Goal: Information Seeking & Learning: Learn about a topic

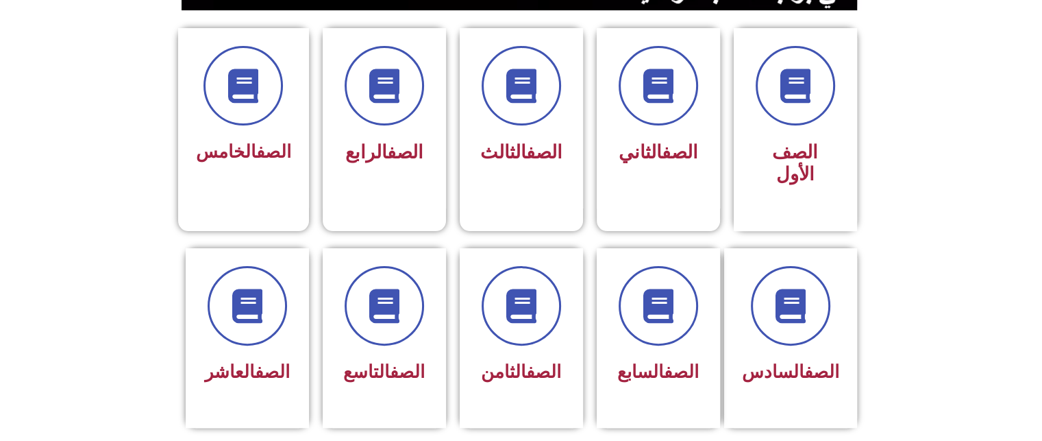
scroll to position [384, 0]
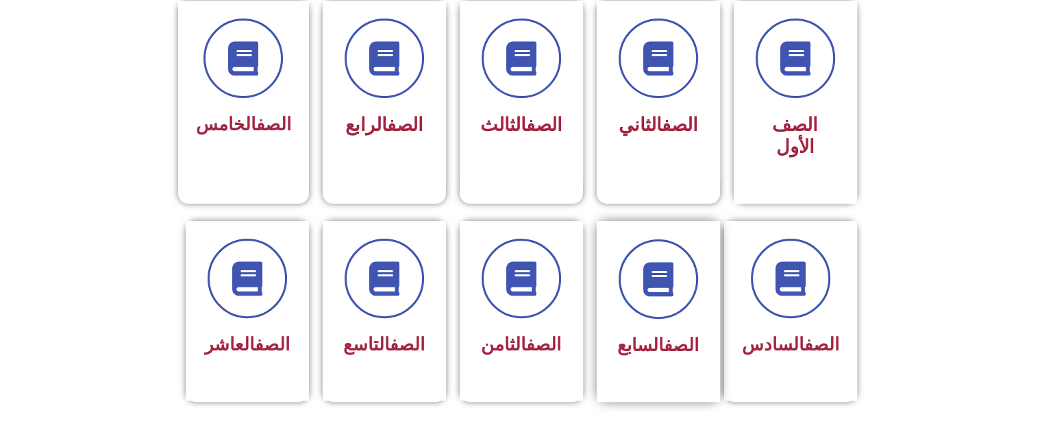
click at [665, 299] on div "الصف السابع" at bounding box center [658, 300] width 86 height 123
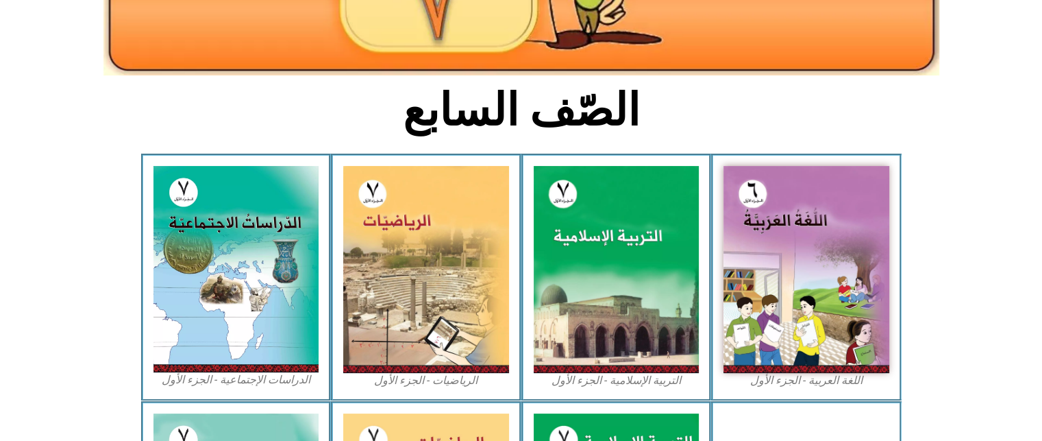
scroll to position [274, 0]
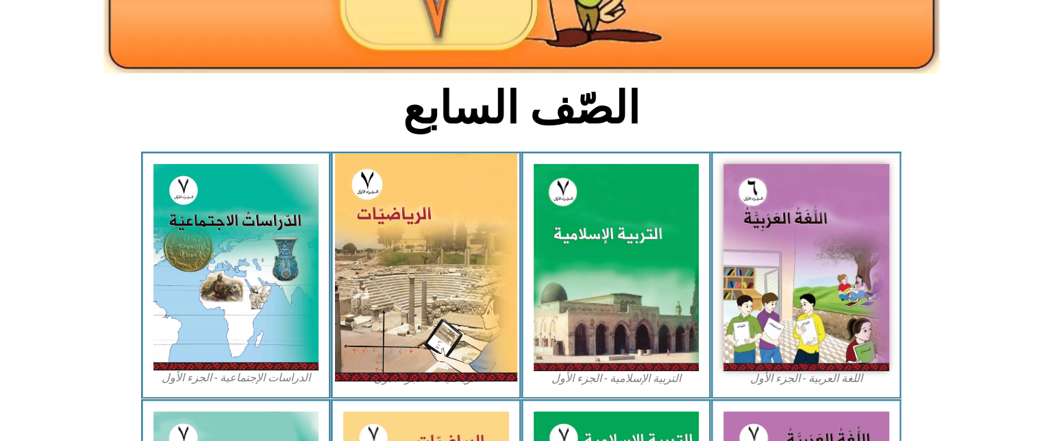
click at [399, 299] on img at bounding box center [426, 266] width 182 height 227
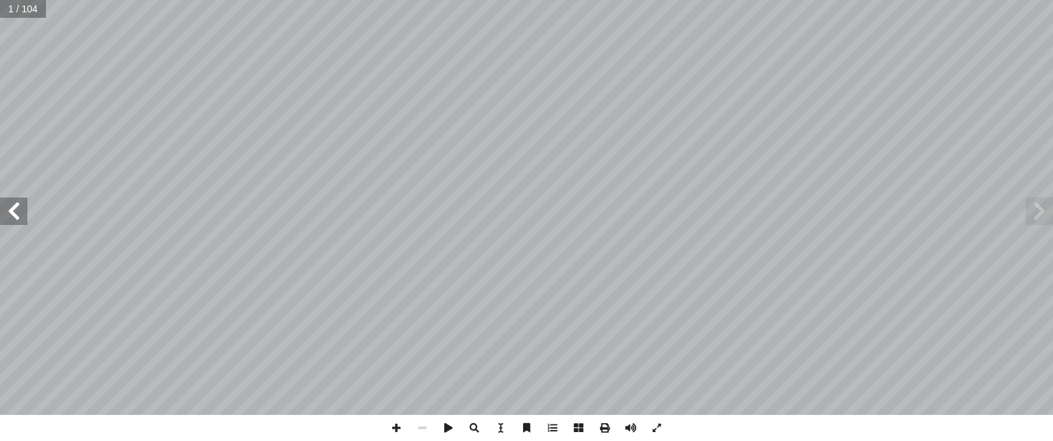
click at [12, 221] on span at bounding box center [13, 210] width 27 height 27
click at [8, 221] on span at bounding box center [13, 210] width 27 height 27
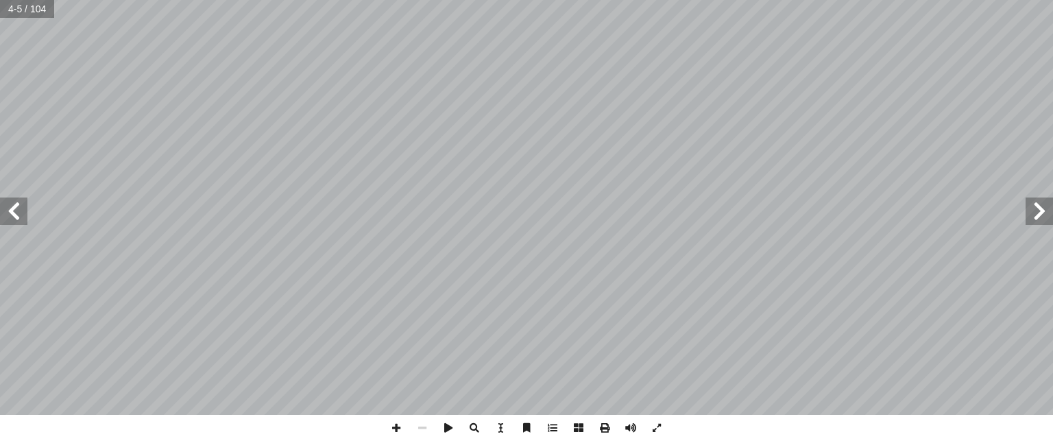
click at [8, 221] on span at bounding box center [13, 210] width 27 height 27
click at [8, 212] on span at bounding box center [13, 210] width 27 height 27
click at [392, 424] on span at bounding box center [396, 428] width 26 height 26
